Goal: Find contact information: Obtain details needed to contact an individual or organization

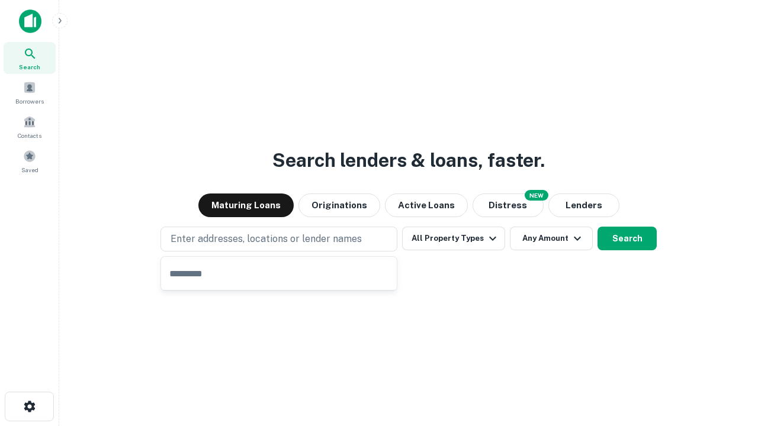
type input "**********"
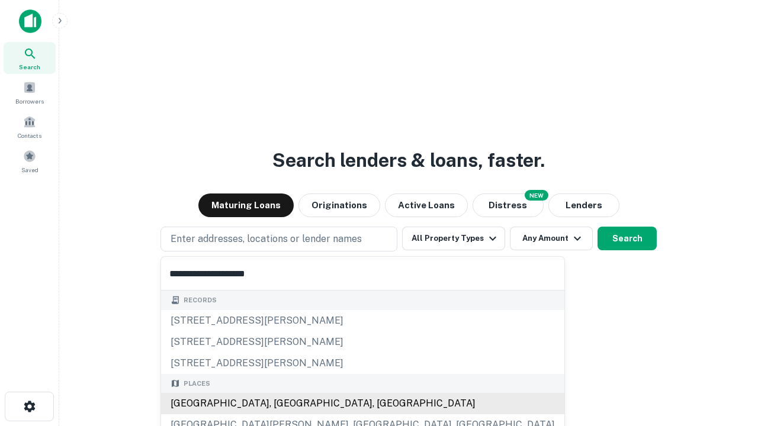
click at [283, 404] on div "Santa Monica, CA, USA" at bounding box center [362, 403] width 403 height 21
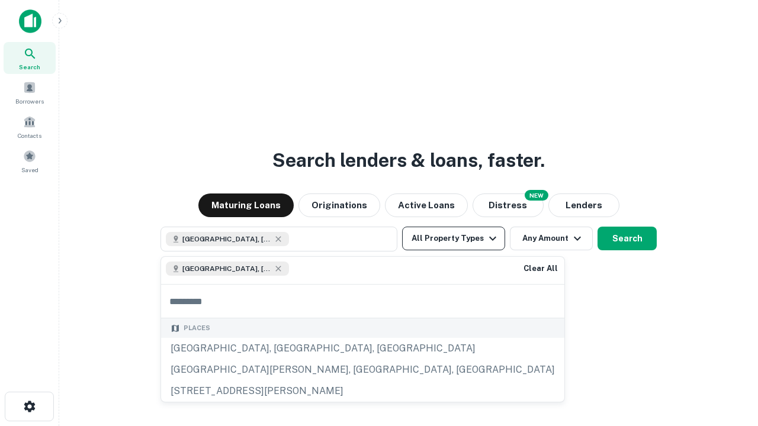
click at [454, 239] on button "All Property Types" at bounding box center [453, 239] width 103 height 24
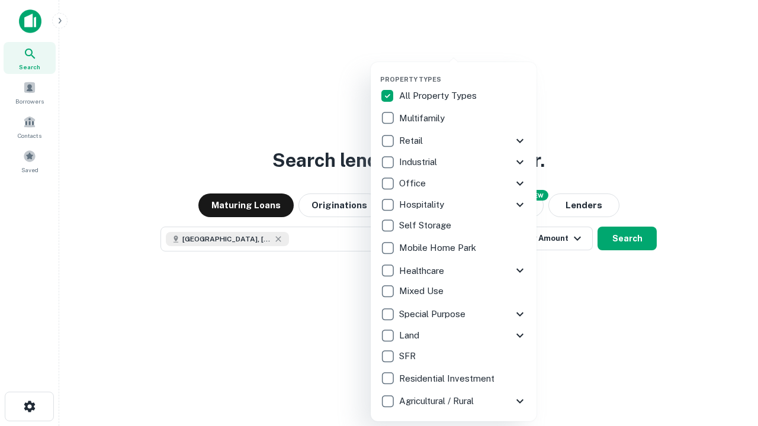
click at [463, 72] on button "button" at bounding box center [463, 72] width 166 height 1
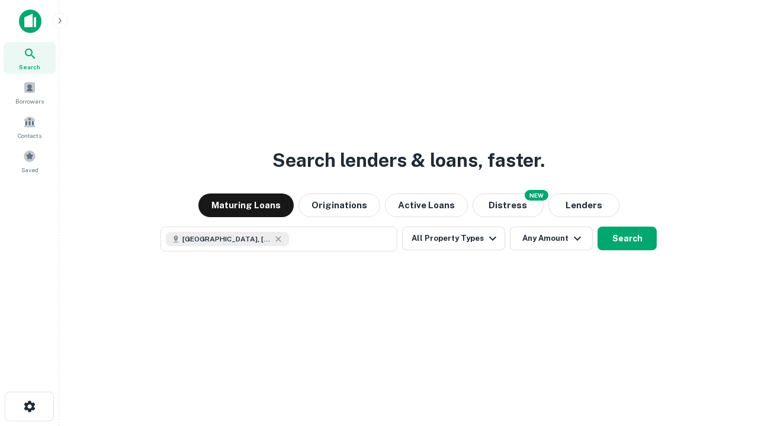
scroll to position [19, 0]
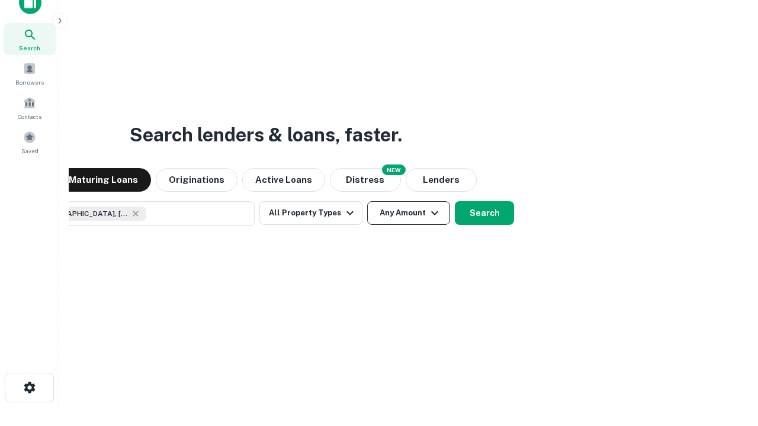
click at [367, 201] on button "Any Amount" at bounding box center [408, 213] width 83 height 24
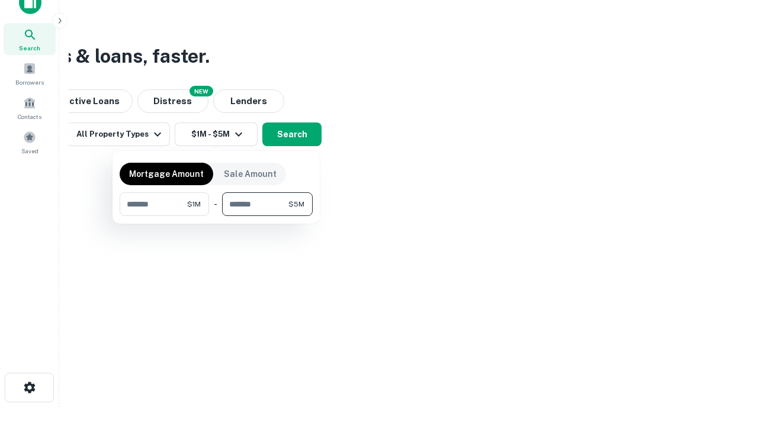
type input "*******"
click at [216, 216] on button "button" at bounding box center [216, 216] width 193 height 1
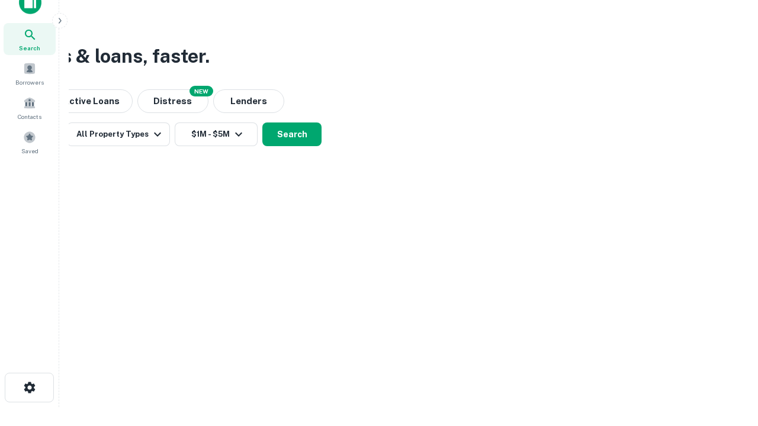
scroll to position [19, 0]
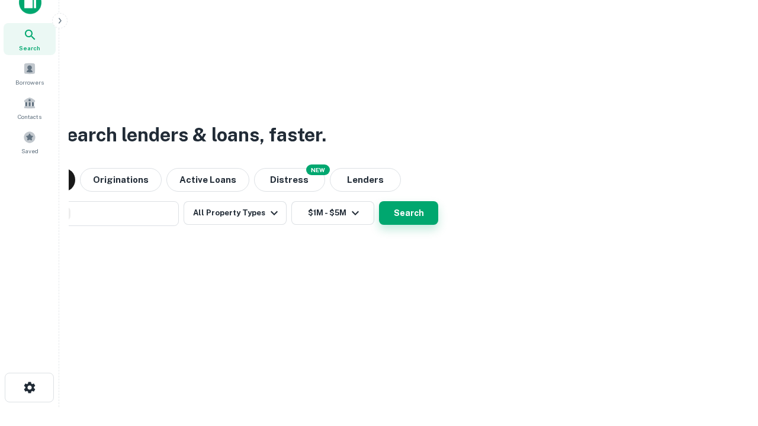
click at [379, 201] on button "Search" at bounding box center [408, 213] width 59 height 24
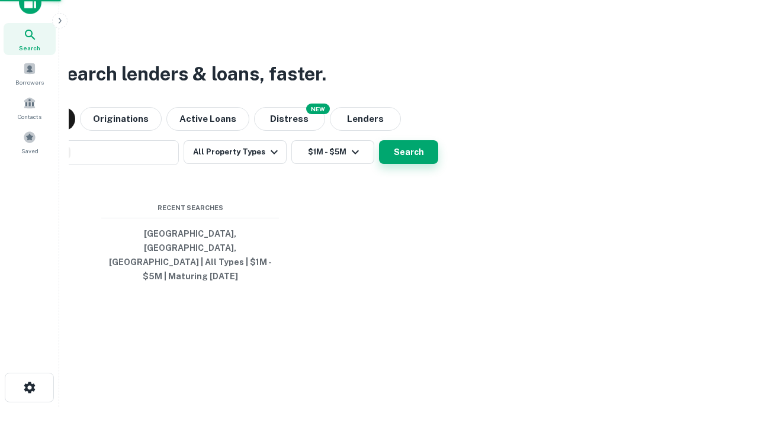
scroll to position [38, 335]
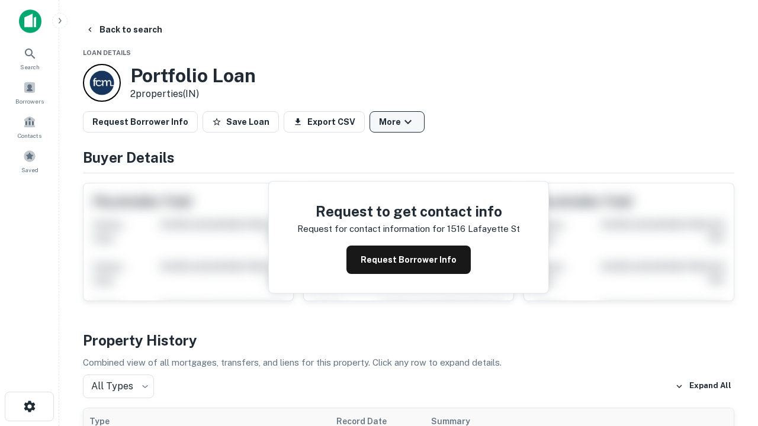
click at [397, 122] on button "More" at bounding box center [397, 121] width 55 height 21
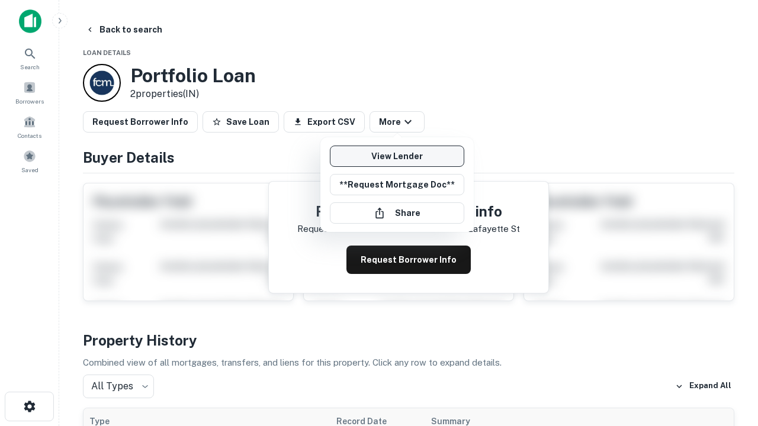
click at [397, 156] on link "View Lender" at bounding box center [397, 156] width 134 height 21
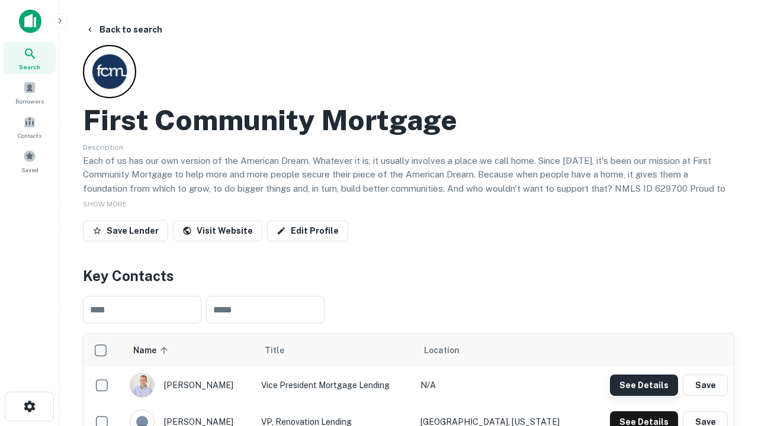
click at [644, 385] on button "See Details" at bounding box center [644, 385] width 68 height 21
